Goal: Transaction & Acquisition: Purchase product/service

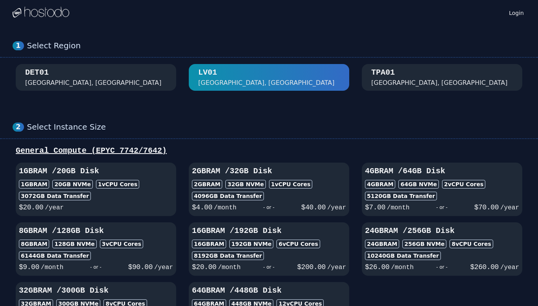
click at [419, 83] on div "TPA01 [GEOGRAPHIC_DATA], [GEOGRAPHIC_DATA]" at bounding box center [442, 77] width 142 height 20
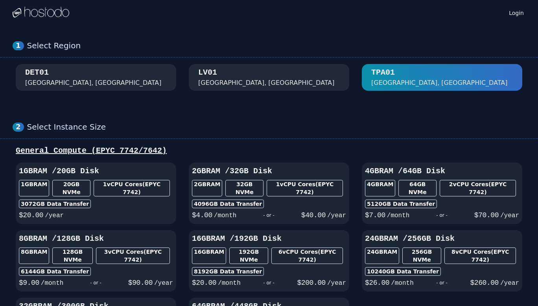
click at [298, 79] on div "[GEOGRAPHIC_DATA], [GEOGRAPHIC_DATA]" at bounding box center [269, 77] width 142 height 20
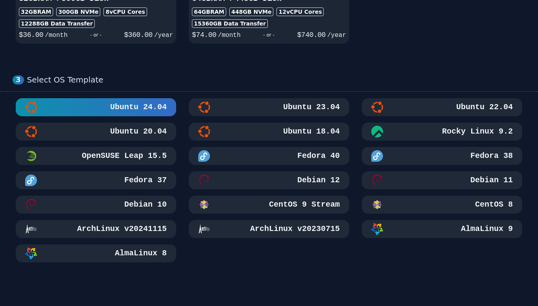
scroll to position [462, 0]
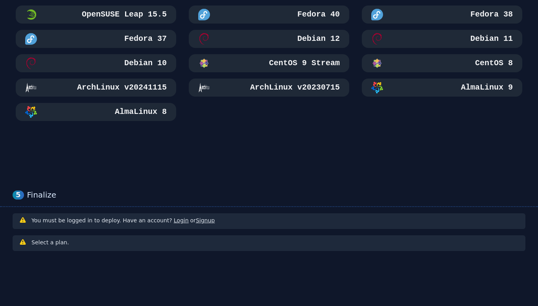
click at [310, 62] on h3 "CentOS 9 Stream" at bounding box center [303, 63] width 72 height 11
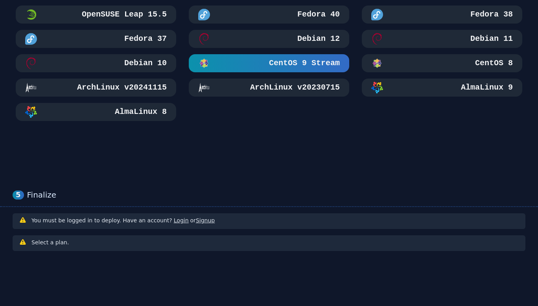
click at [196, 221] on link "Signup" at bounding box center [205, 221] width 19 height 6
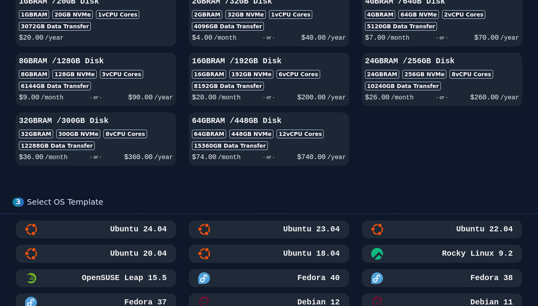
scroll to position [0, 0]
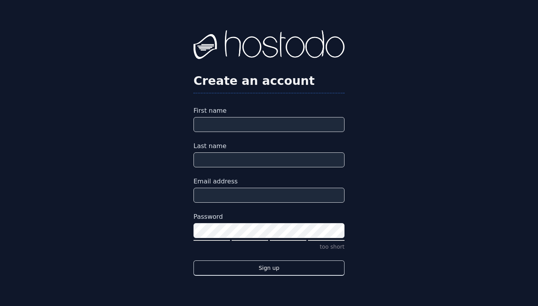
click at [537, 231] on div "Create an account First name Last name Email address Password too short Sign up" at bounding box center [269, 153] width 538 height 306
click at [538, 253] on div "Create an account First name Last name Email address Password too short Sign up" at bounding box center [269, 153] width 538 height 306
click at [284, 52] on img at bounding box center [269, 45] width 151 height 31
